Goal: Information Seeking & Learning: Check status

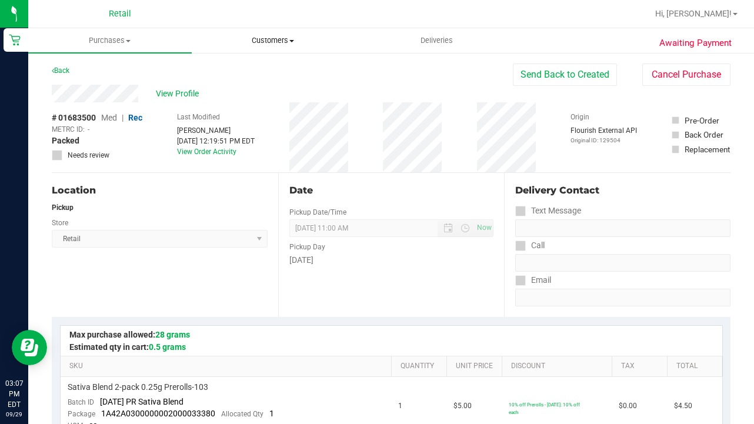
click at [261, 46] on uib-tab-heading "Customers All customers Add a new customer All physicians" at bounding box center [273, 41] width 162 height 24
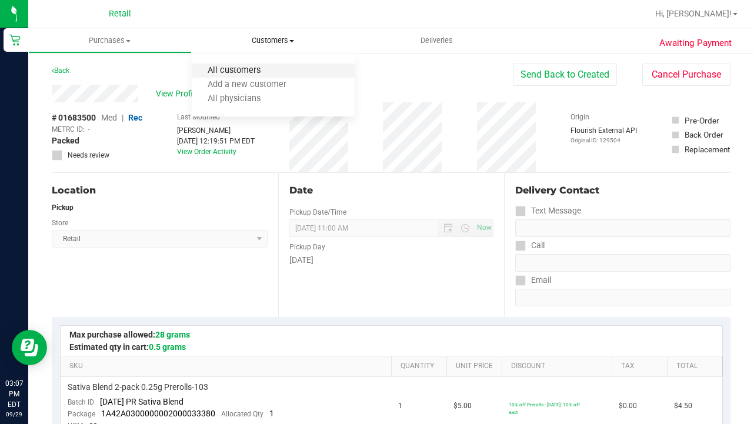
click at [260, 67] on span "All customers" at bounding box center [234, 71] width 85 height 10
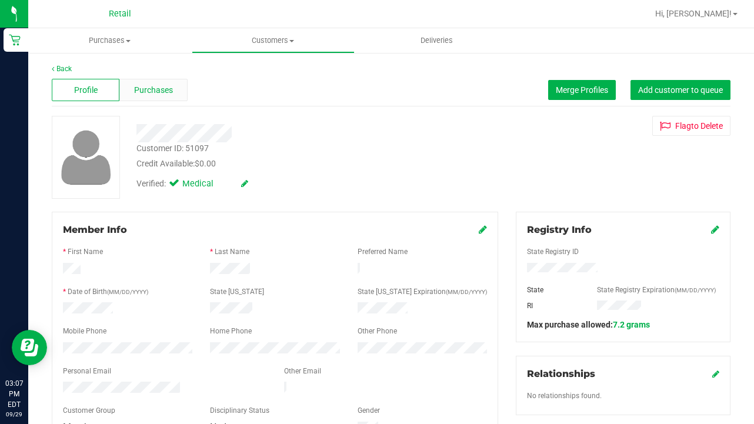
click at [146, 84] on span "Purchases" at bounding box center [153, 90] width 39 height 12
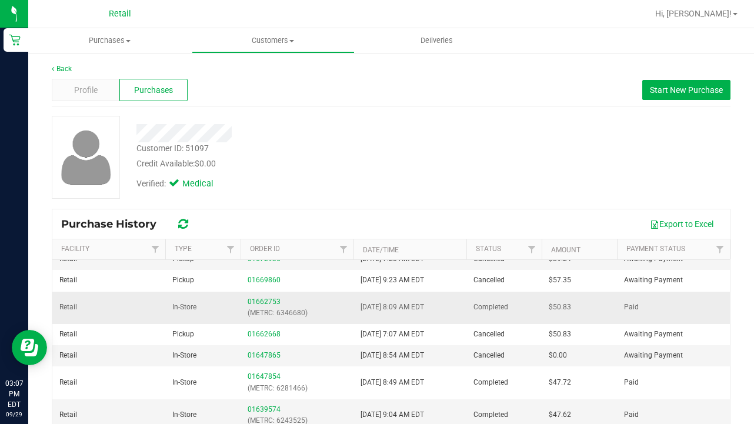
scroll to position [204, 0]
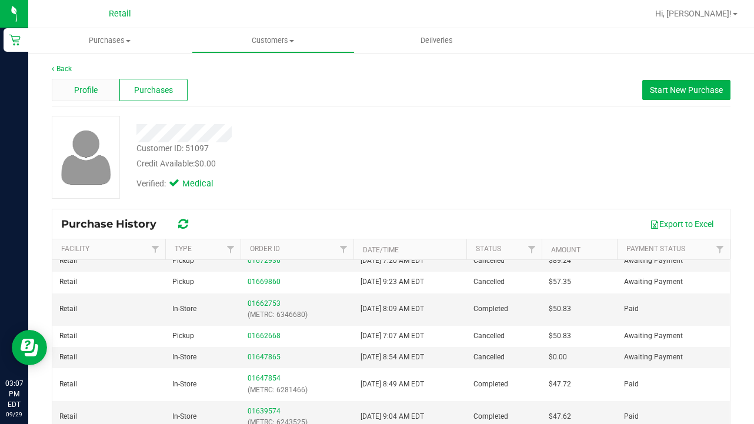
click at [91, 99] on div "Profile" at bounding box center [86, 90] width 68 height 22
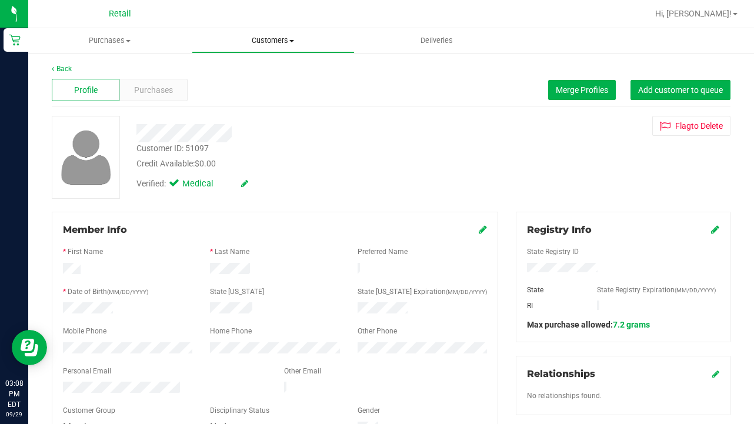
click at [275, 45] on span "Customers" at bounding box center [273, 40] width 162 height 11
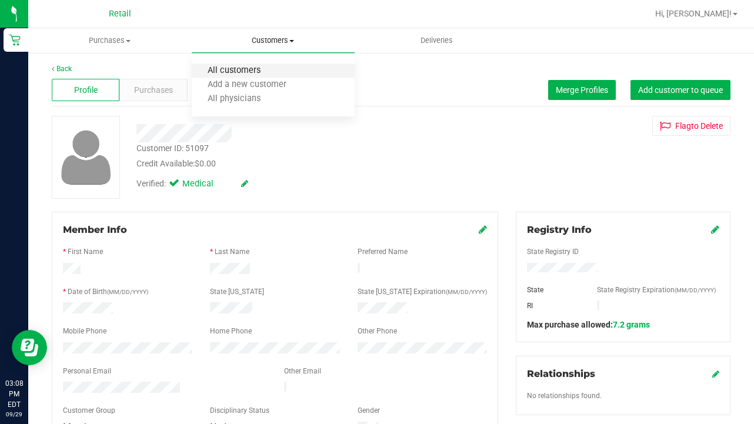
click at [260, 68] on span "All customers" at bounding box center [234, 71] width 85 height 10
